Goal: Find specific page/section

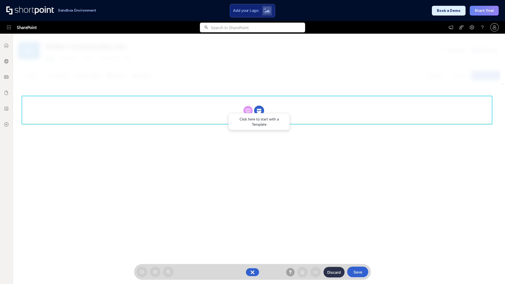
click at [259, 106] on circle at bounding box center [259, 111] width 10 height 10
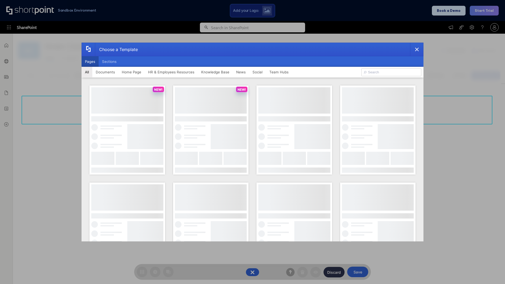
scroll to position [72, 0]
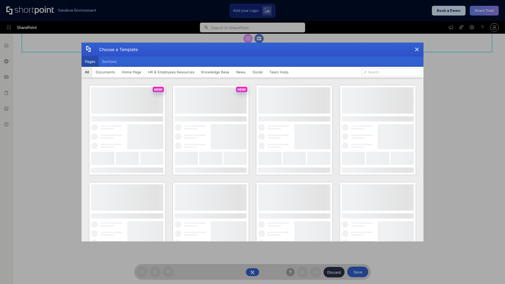
click at [90, 62] on button "Pages" at bounding box center [90, 61] width 17 height 11
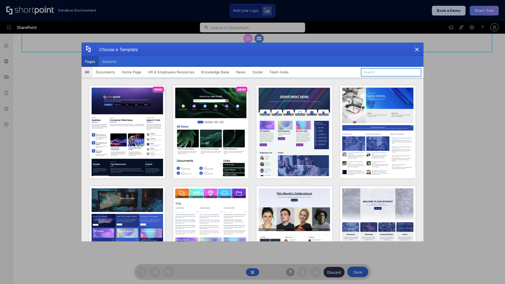
type input "Intranet Layout 6"
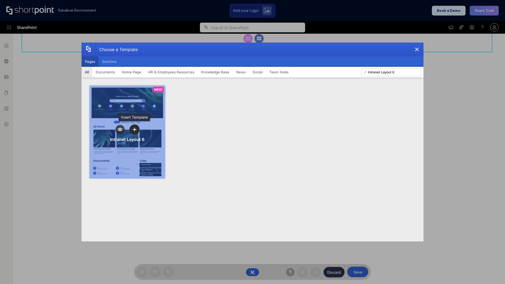
click at [134, 129] on icon "template selector" at bounding box center [135, 130] width 4 height 4
